Goal: Transaction & Acquisition: Book appointment/travel/reservation

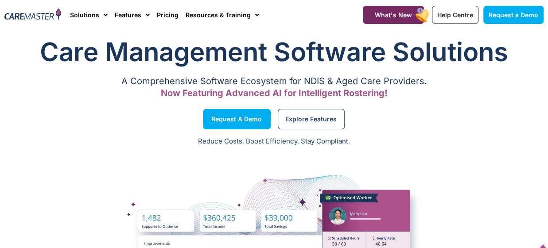
click at [61, 129] on div "Request a Demo" at bounding box center [137, 119] width 274 height 34
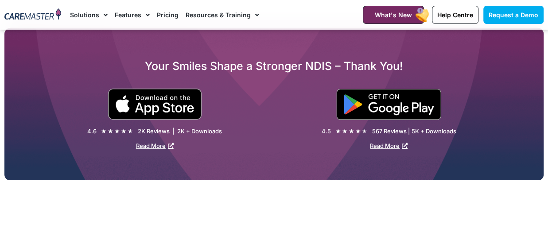
scroll to position [1328, 0]
